Goal: Task Accomplishment & Management: Manage account settings

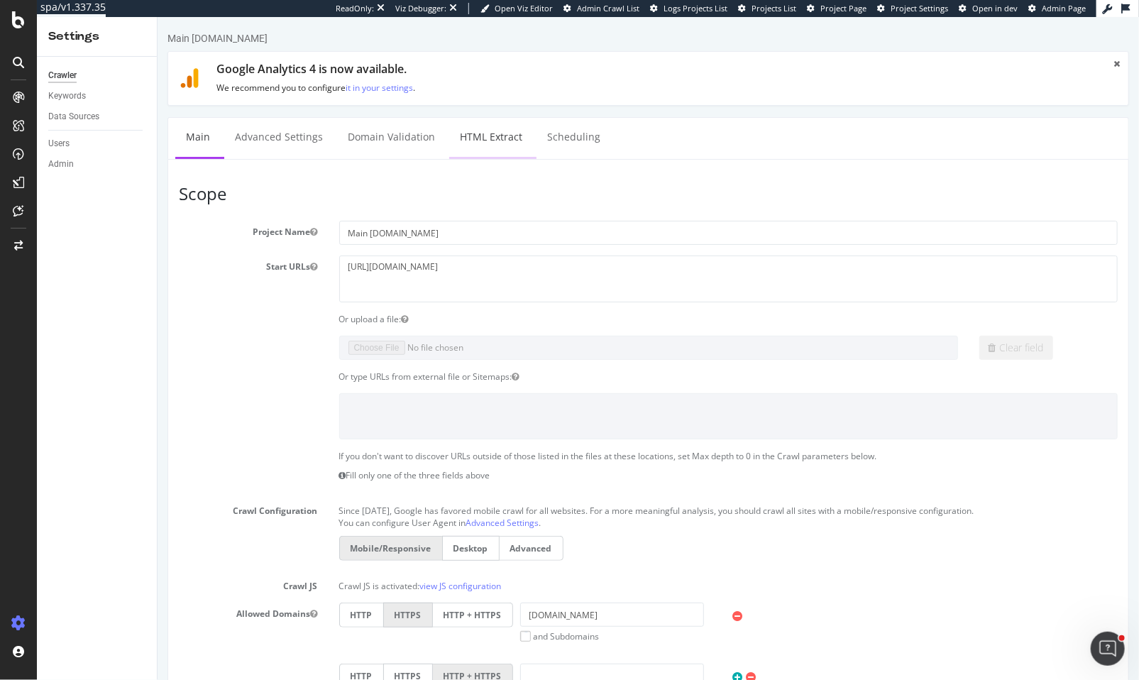
click at [455, 138] on link "HTML Extract" at bounding box center [490, 137] width 84 height 39
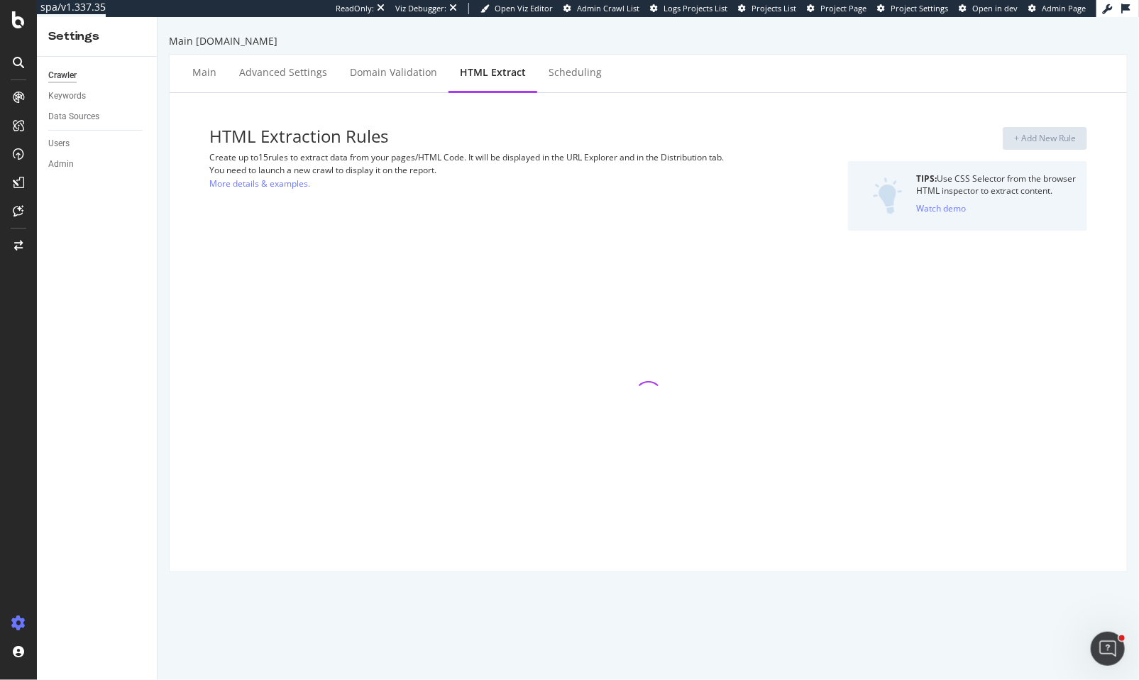
select select "exist"
select select "count"
select select "exist"
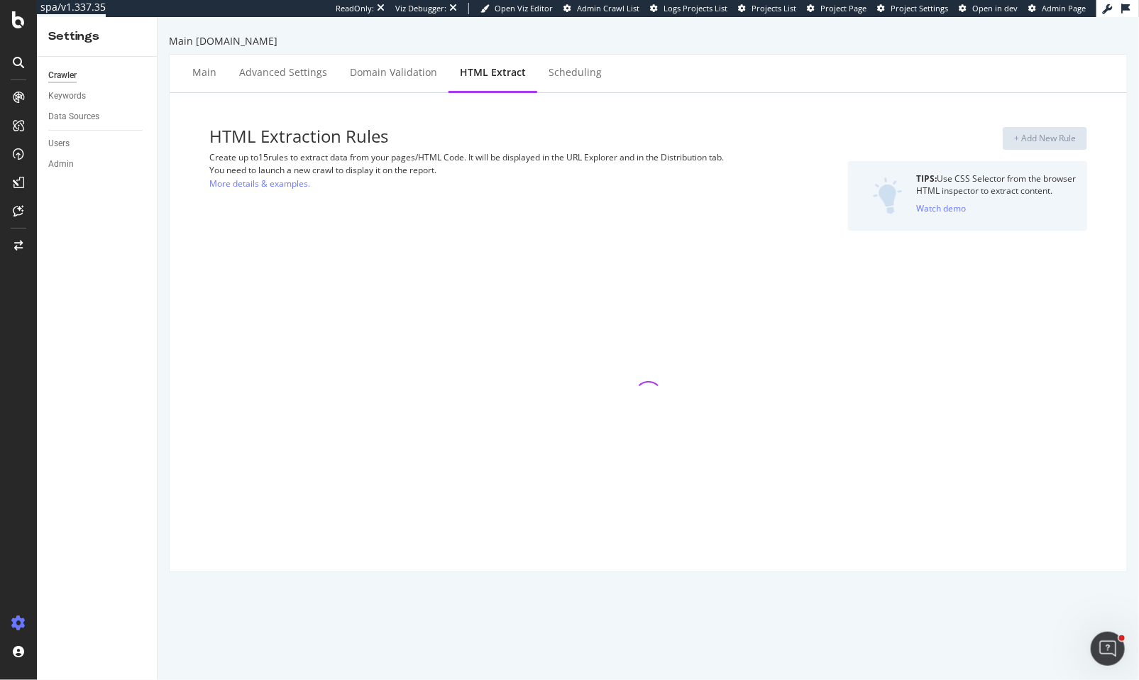
select select "list"
